Goal: Task Accomplishment & Management: Manage account settings

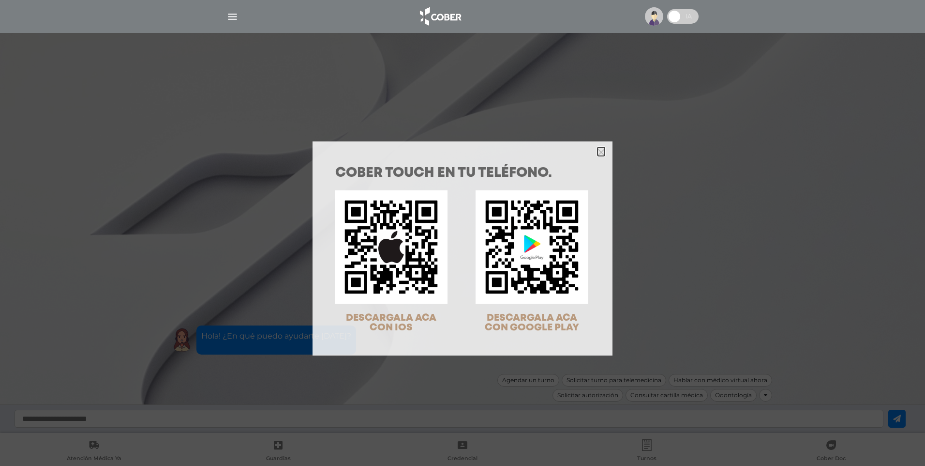
click at [598, 150] on icon "Close" at bounding box center [601, 152] width 7 height 7
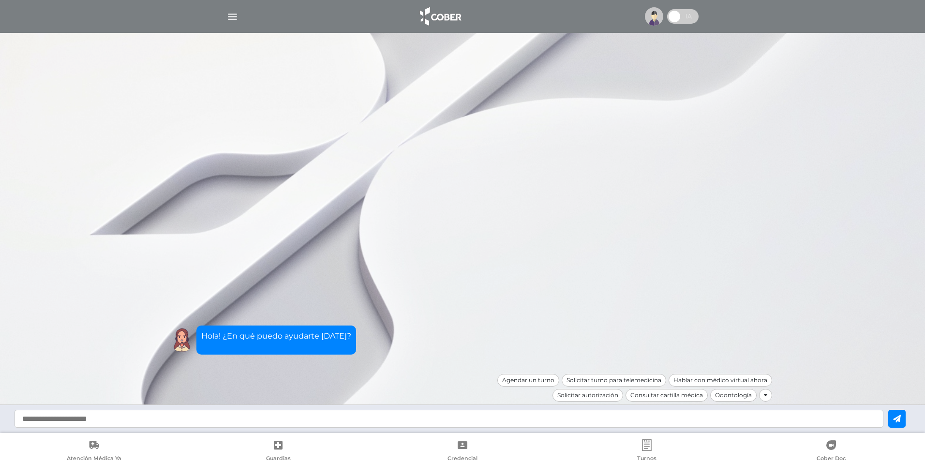
click at [200, 416] on input "text" at bounding box center [449, 418] width 869 height 18
type input "*******"
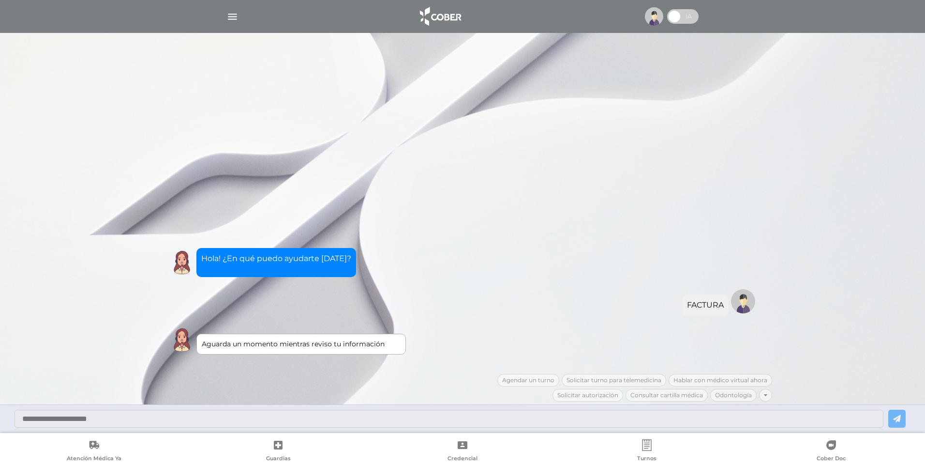
click at [235, 20] on img "button" at bounding box center [232, 17] width 12 height 12
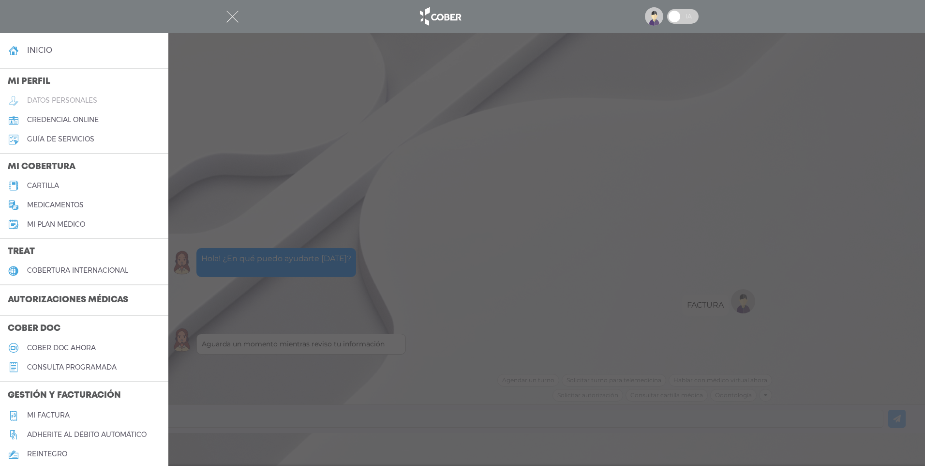
click at [31, 99] on h5 "datos personales" at bounding box center [62, 100] width 70 height 8
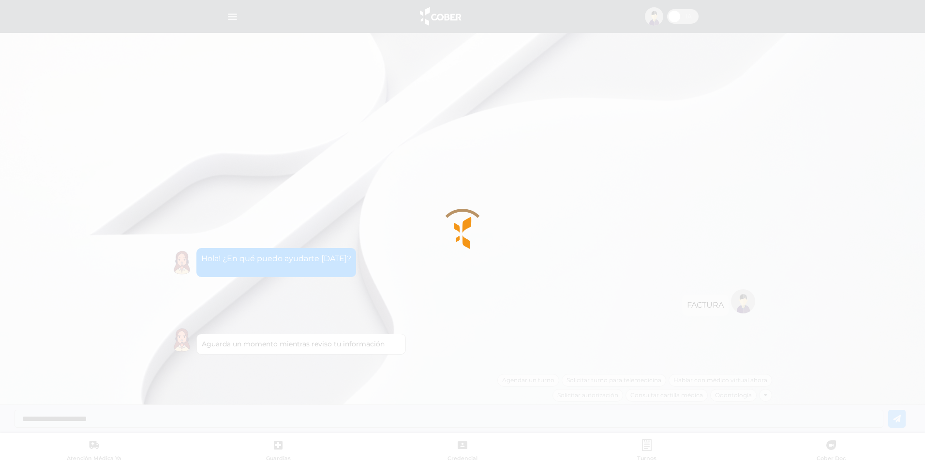
click at [329, 268] on div at bounding box center [462, 233] width 925 height 466
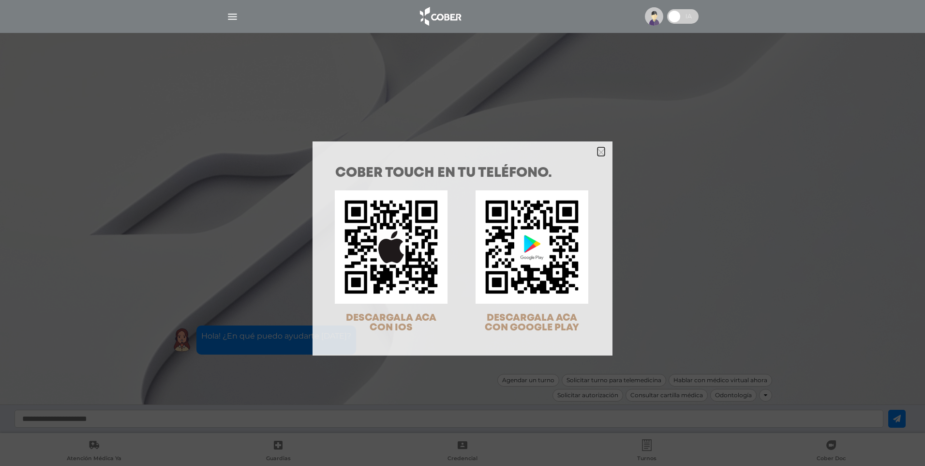
click at [601, 151] on icon "Close" at bounding box center [601, 152] width 7 height 7
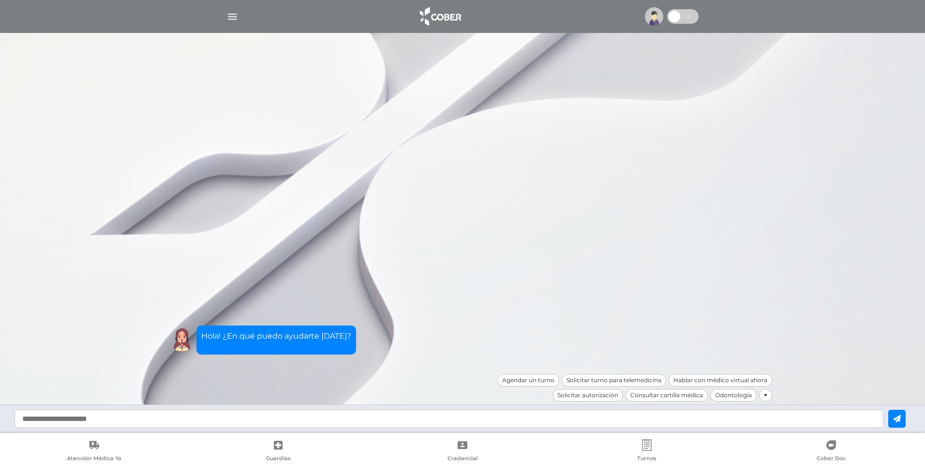
click at [768, 396] on div at bounding box center [765, 395] width 13 height 13
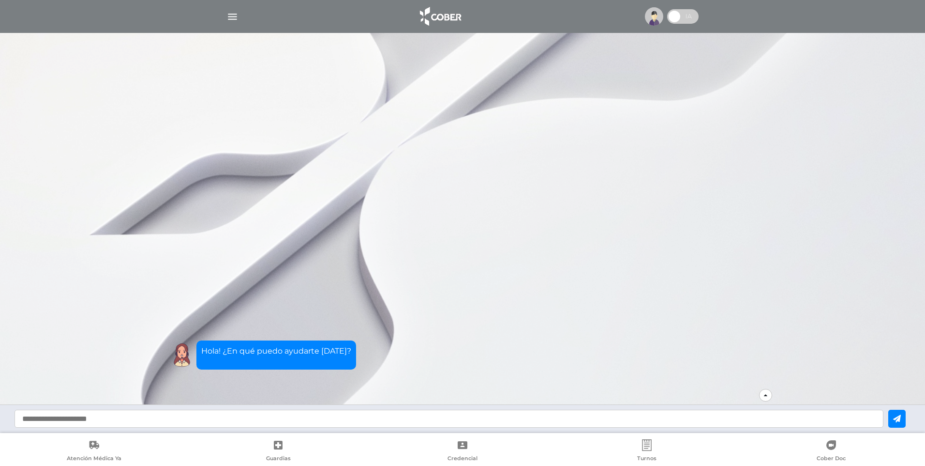
click at [203, 423] on input "text" at bounding box center [449, 418] width 869 height 18
type input "*******"
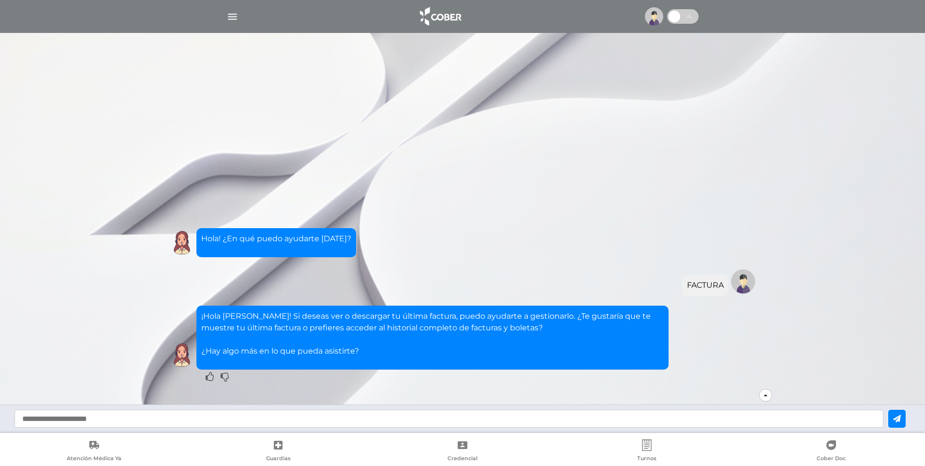
click at [141, 421] on input "text" at bounding box center [449, 418] width 869 height 18
type input "**********"
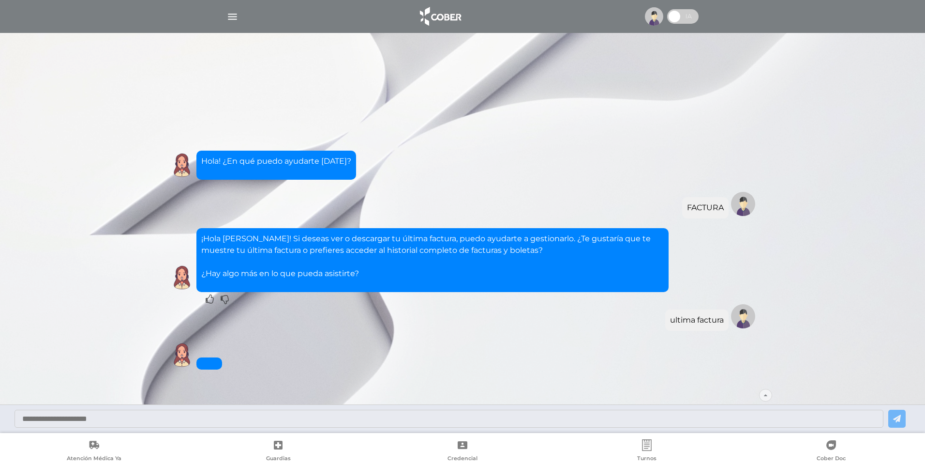
click at [203, 428] on div at bounding box center [462, 418] width 925 height 29
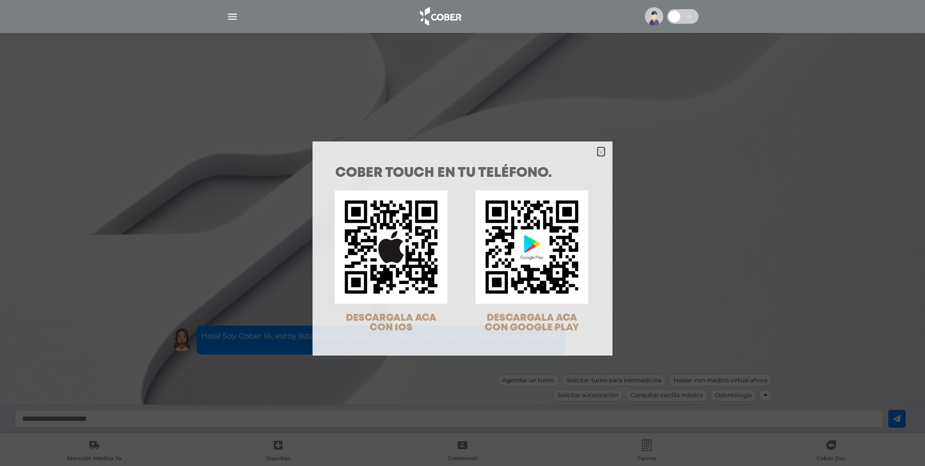
click at [598, 152] on icon "Close" at bounding box center [601, 152] width 7 height 7
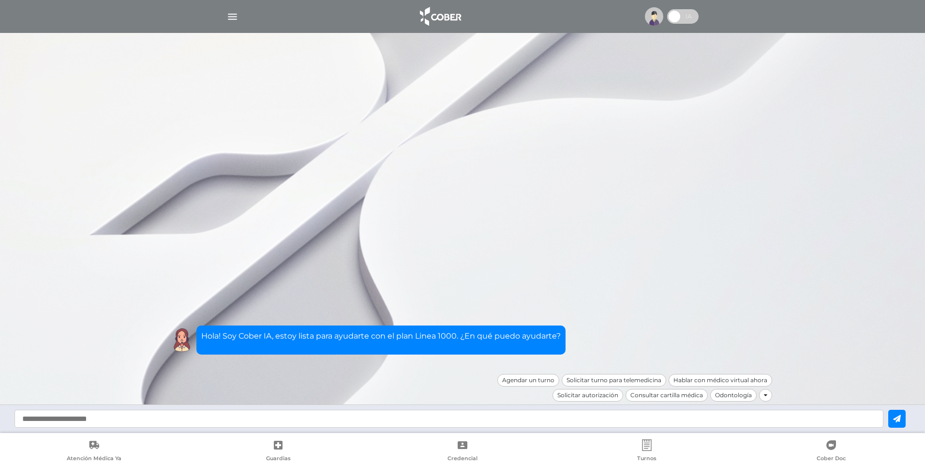
click at [292, 421] on input "text" at bounding box center [449, 418] width 869 height 18
type input "*******"
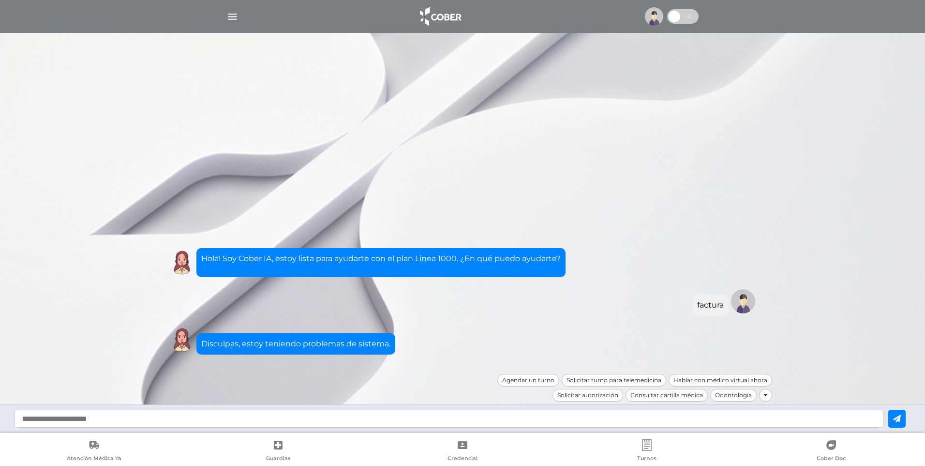
click at [767, 395] on icon at bounding box center [765, 395] width 3 height 6
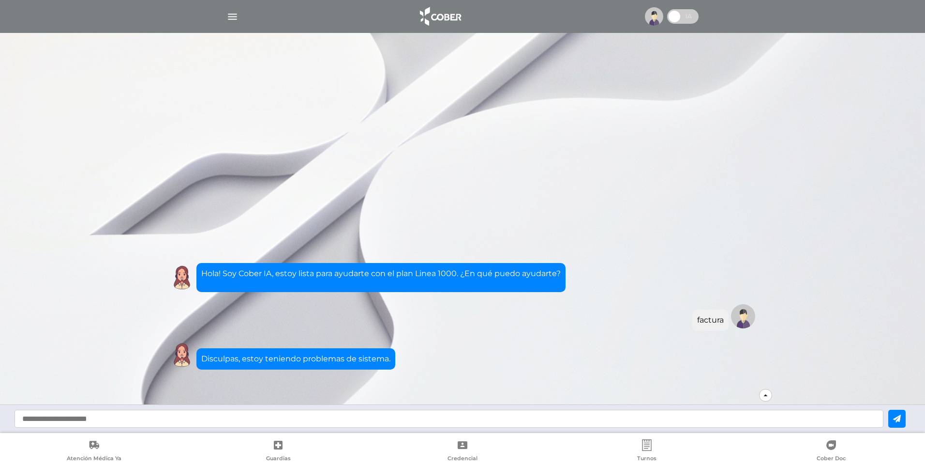
click at [764, 397] on div at bounding box center [765, 395] width 13 height 13
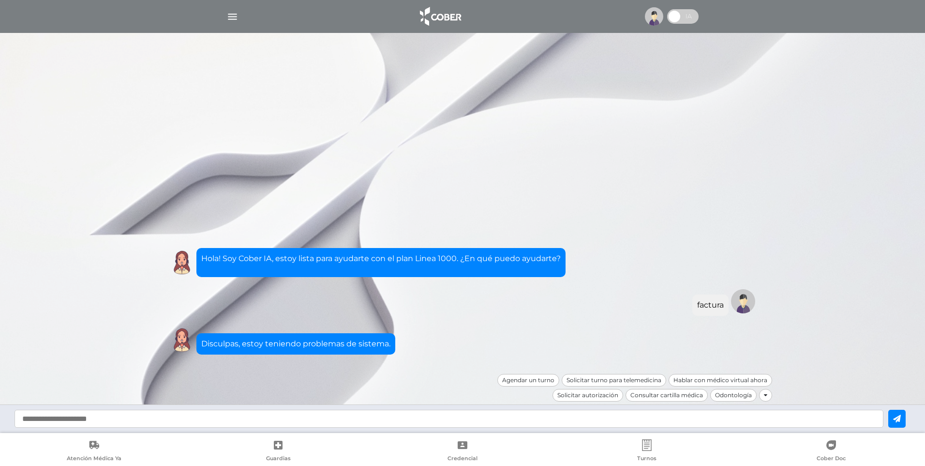
click at [682, 20] on span at bounding box center [674, 16] width 15 height 15
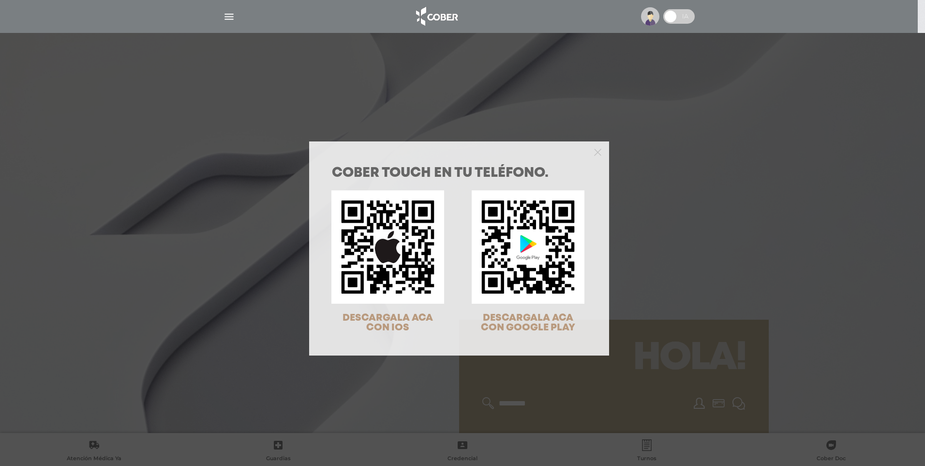
click at [234, 18] on div "COBER TOUCH en tu teléfono. DESCARGALA ACA CON IOS DESCARGALA ACA CON GOOGLE PL…" at bounding box center [462, 233] width 925 height 466
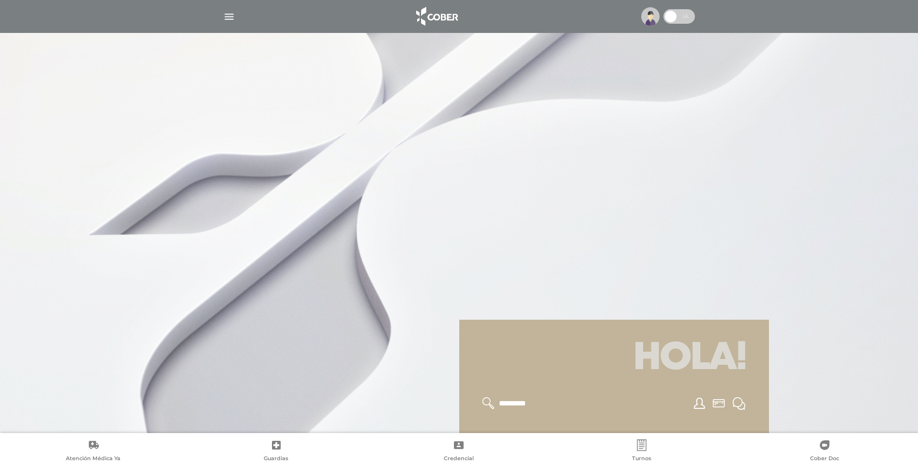
click at [230, 23] on div at bounding box center [459, 16] width 496 height 23
click at [229, 17] on img "button" at bounding box center [229, 17] width 12 height 12
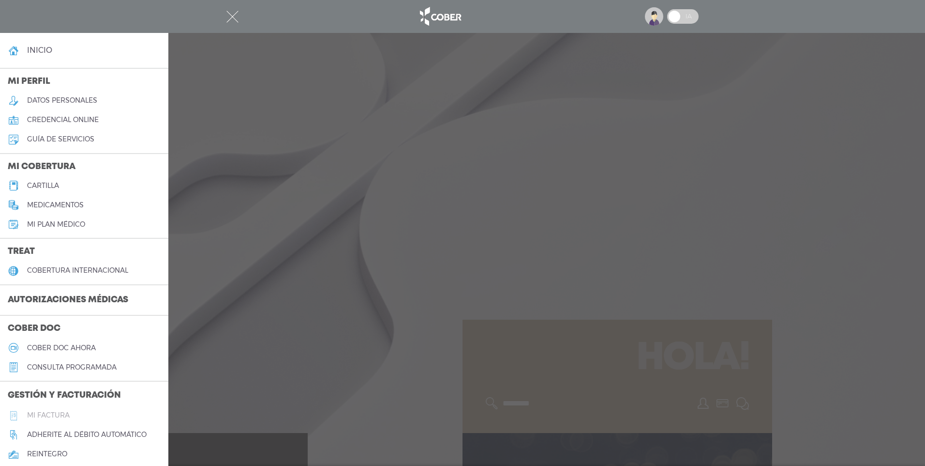
click at [48, 416] on h5 "Mi factura" at bounding box center [48, 415] width 43 height 8
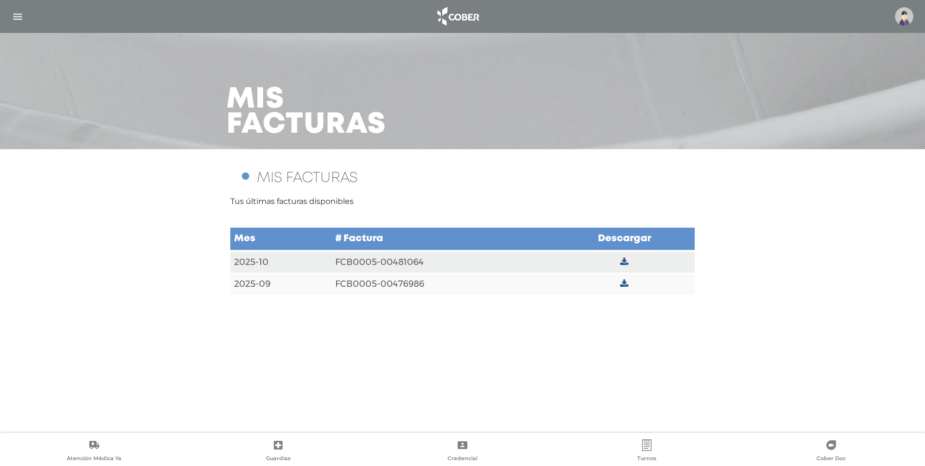
click at [363, 261] on td "FCB0005-00481064" at bounding box center [442, 262] width 223 height 22
click at [623, 263] on icon at bounding box center [624, 261] width 8 height 9
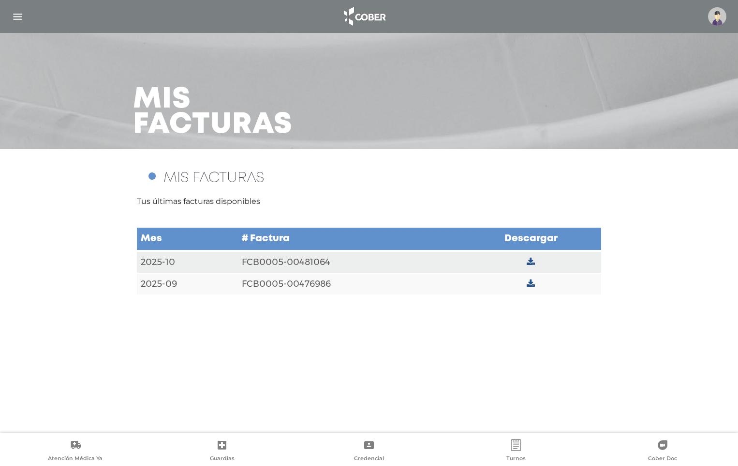
click at [303, 286] on td "FCB0005-00476986" at bounding box center [349, 284] width 223 height 22
click at [534, 284] on icon at bounding box center [531, 283] width 8 height 9
